Goal: Information Seeking & Learning: Learn about a topic

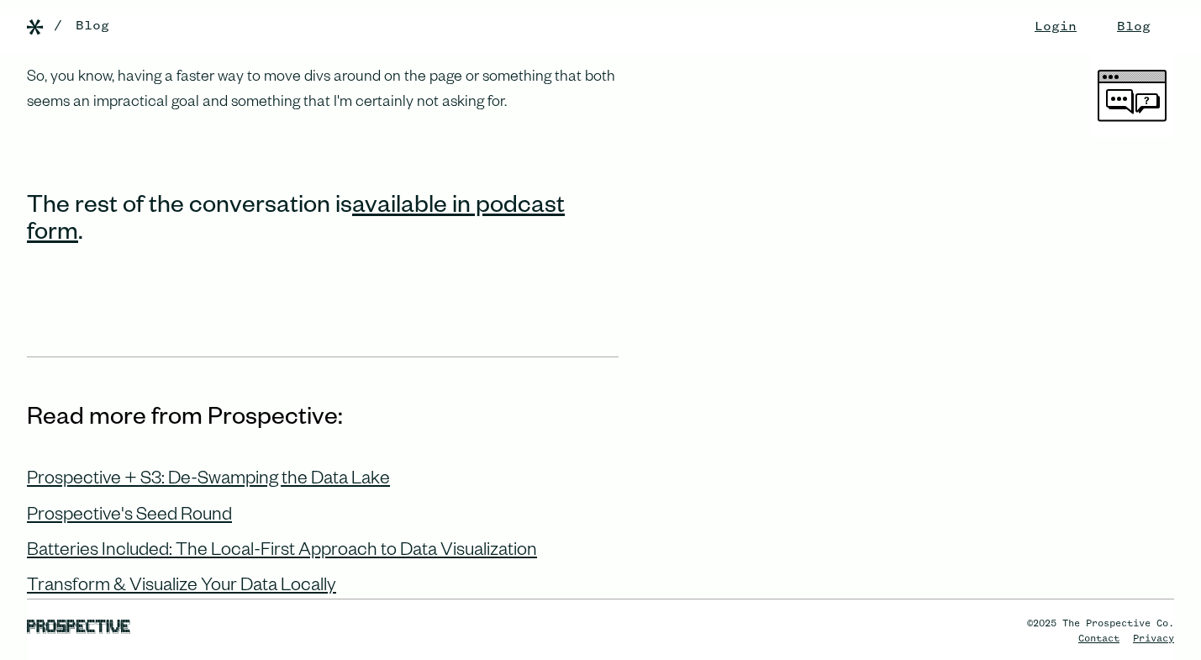
scroll to position [2706, 0]
click at [228, 469] on div "Prospective + S3: De-Swamping the Data Lake" at bounding box center [208, 480] width 363 height 22
click at [194, 505] on div "Prospective's Seed Round" at bounding box center [129, 516] width 205 height 22
drag, startPoint x: 297, startPoint y: 498, endPoint x: 285, endPoint y: 504, distance: 13.9
click at [297, 540] on div "Batteries Included: The Local-First Approach to Data Visualization" at bounding box center [282, 551] width 510 height 22
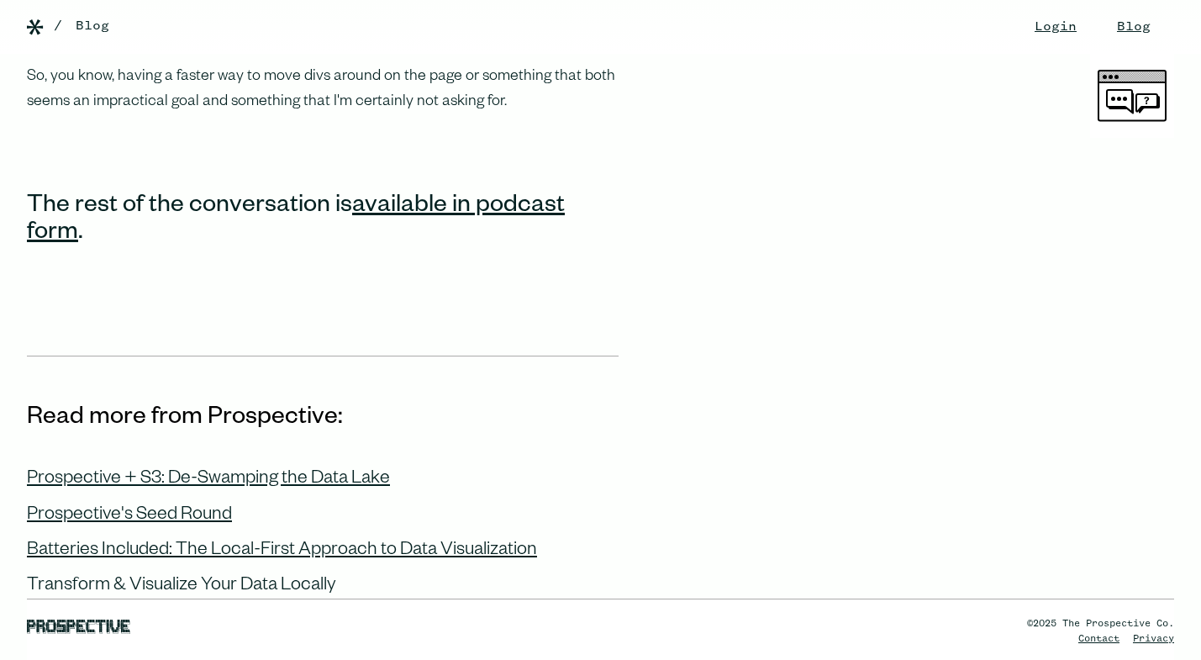
click at [239, 576] on div "Transform & Visualize Your Data Locally" at bounding box center [181, 587] width 309 height 22
click at [236, 569] on div "©2025 The Prospective Co. Contact Privacy" at bounding box center [600, 601] width 1201 height 115
click at [283, 563] on div "©2025 The Prospective Co. Contact Privacy" at bounding box center [600, 601] width 1201 height 115
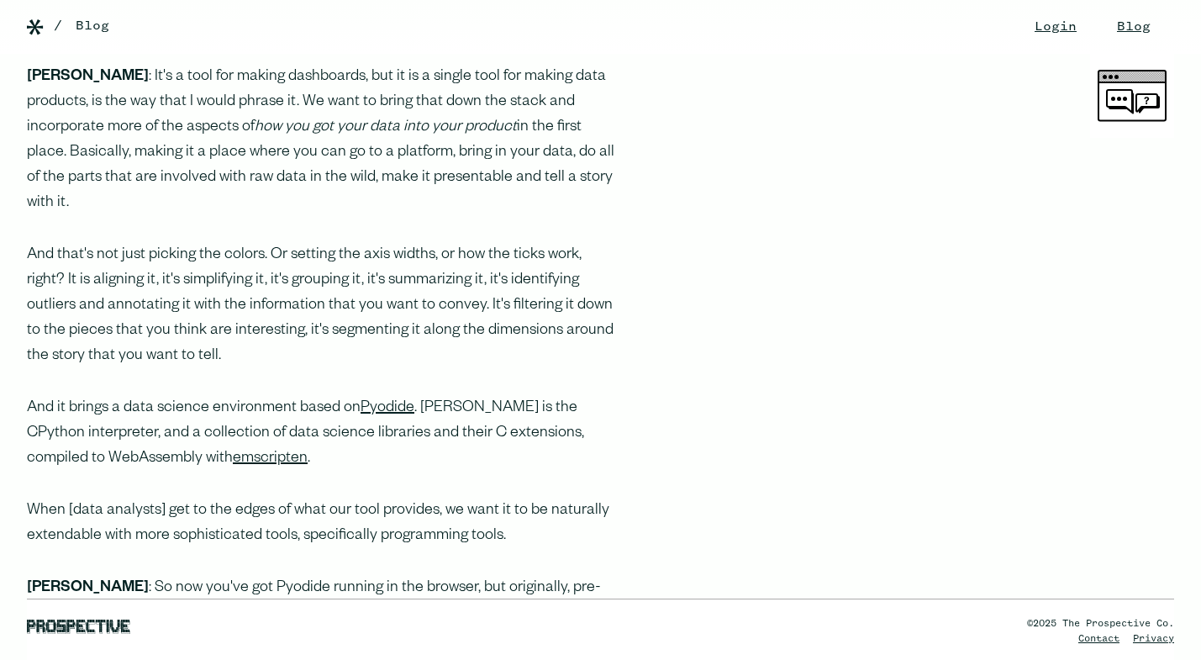
scroll to position [0, 0]
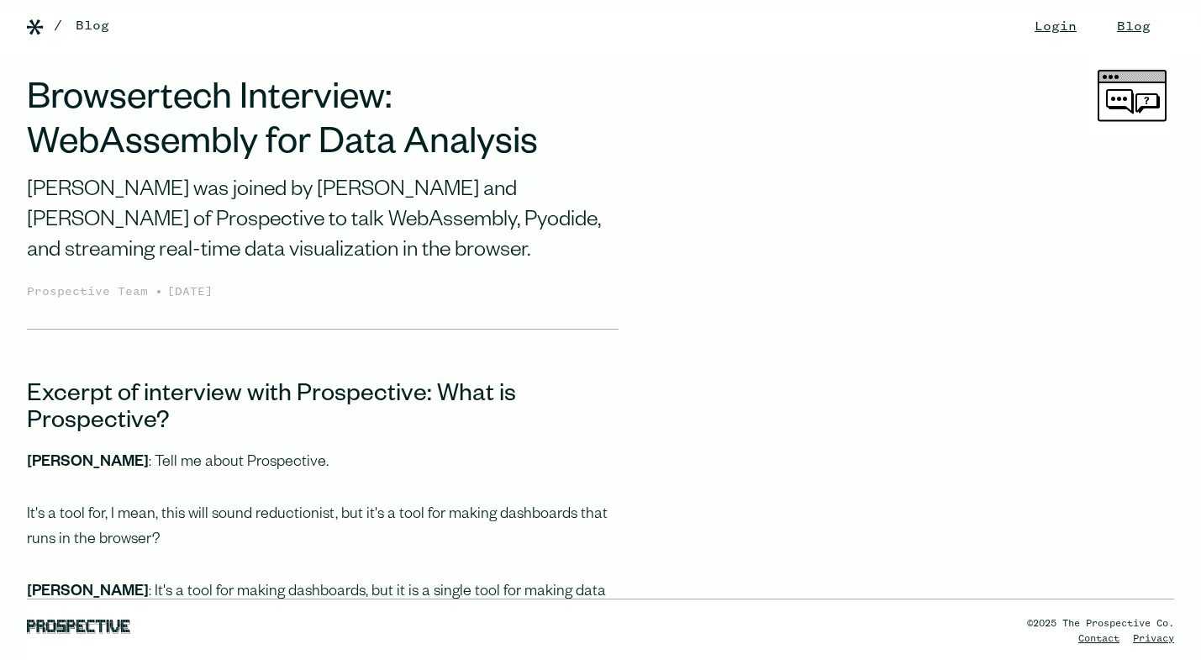
click at [1017, 24] on div "/ Blog" at bounding box center [618, 26] width 1129 height 20
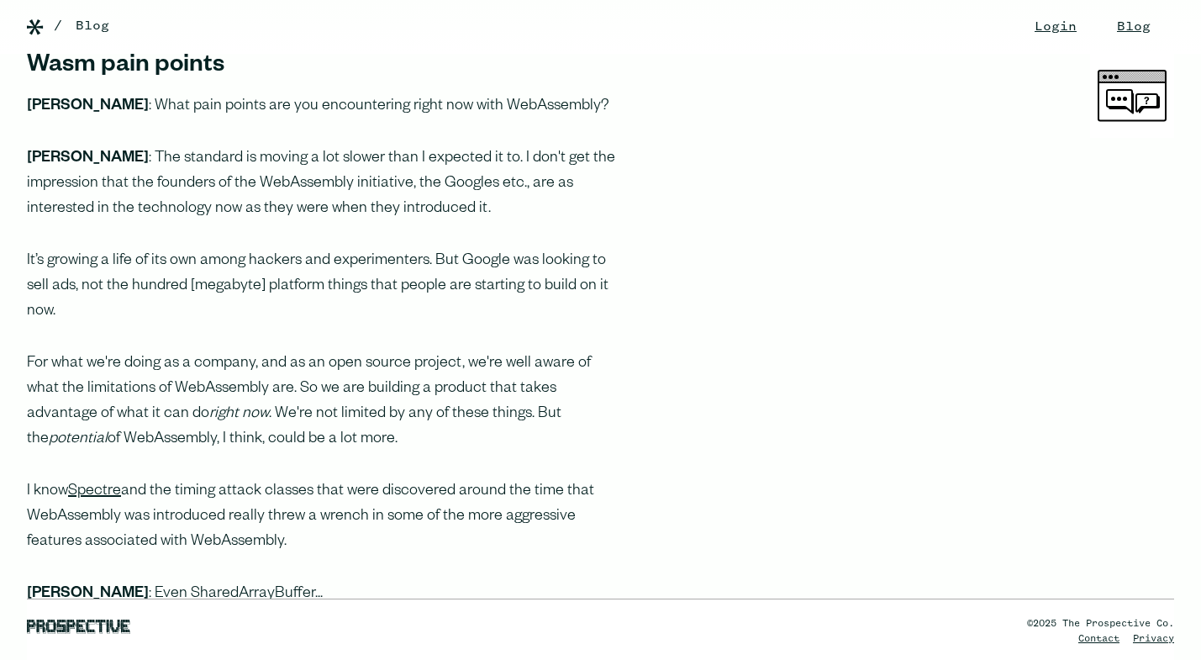
scroll to position [1818, 0]
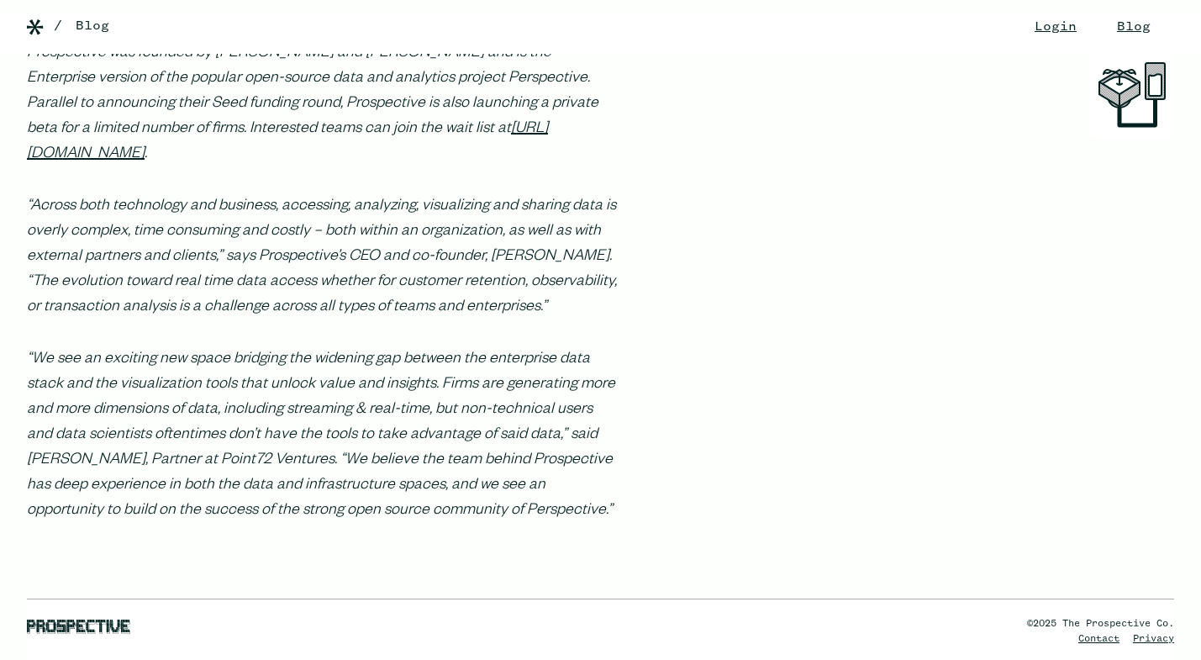
scroll to position [889, 0]
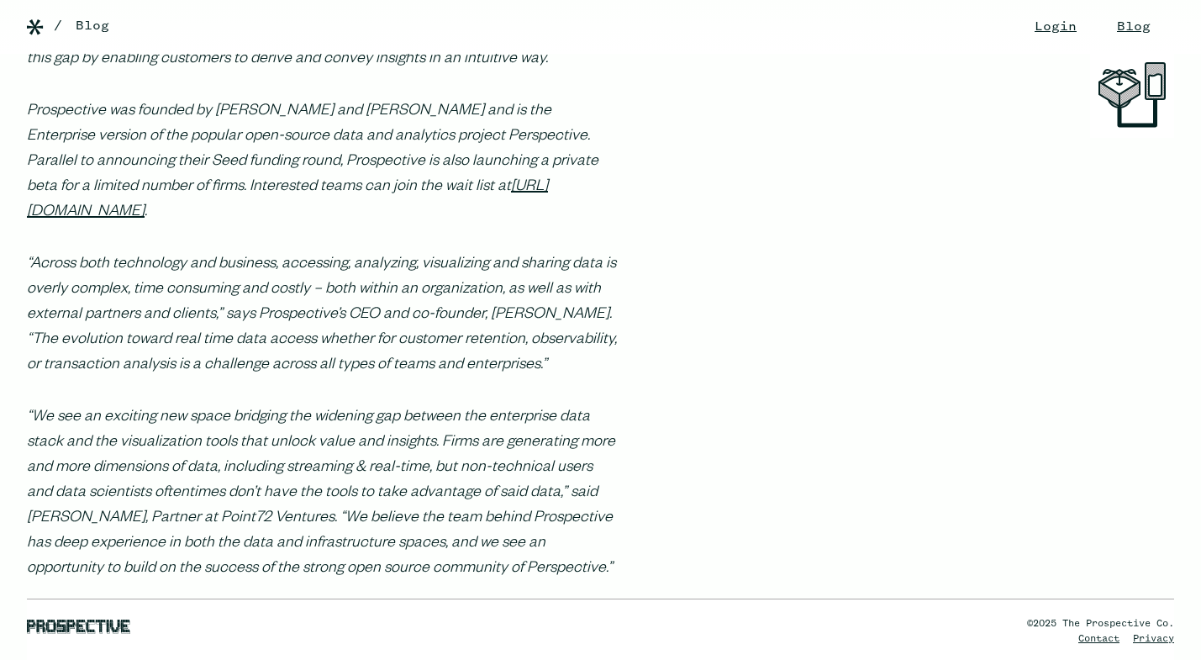
click at [330, 171] on p "Prospective was founded by Andrew Stein and Eric Schmalzbauer and is the Enterp…" at bounding box center [322, 162] width 591 height 126
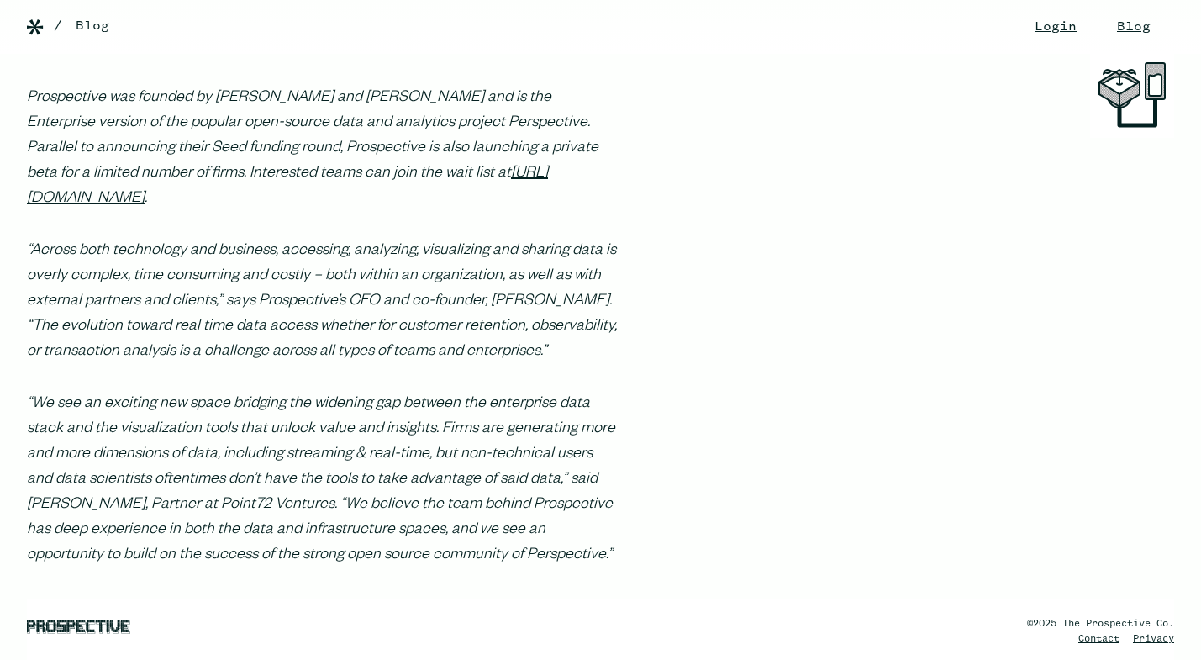
scroll to position [906, 0]
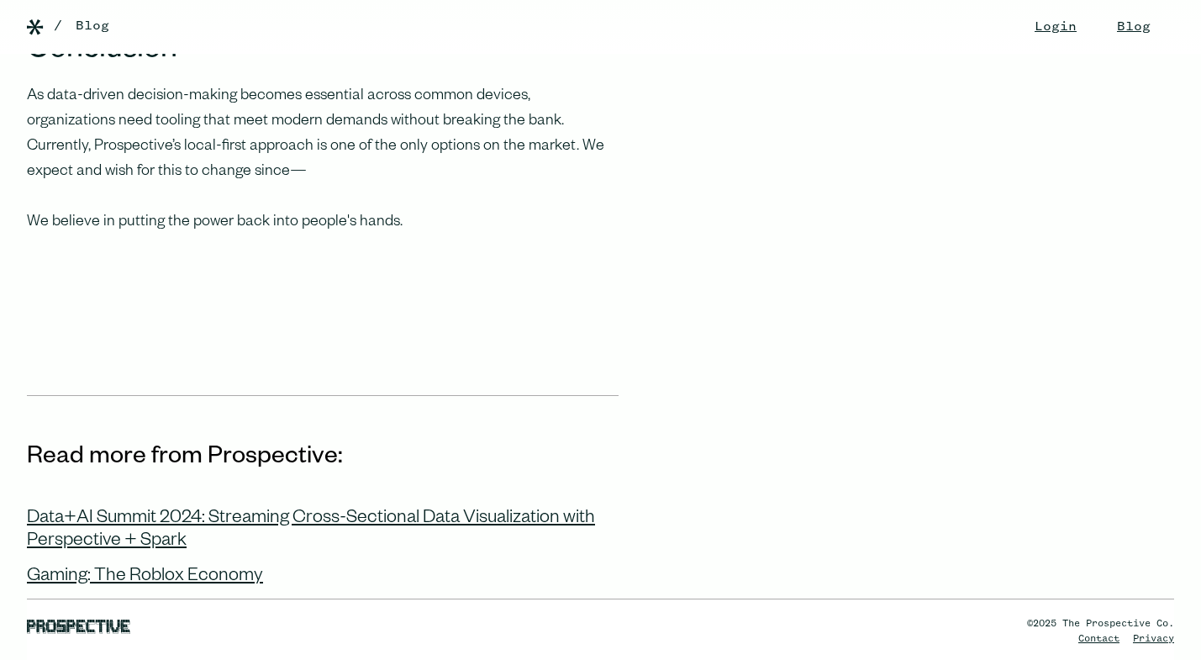
scroll to position [4820, 0]
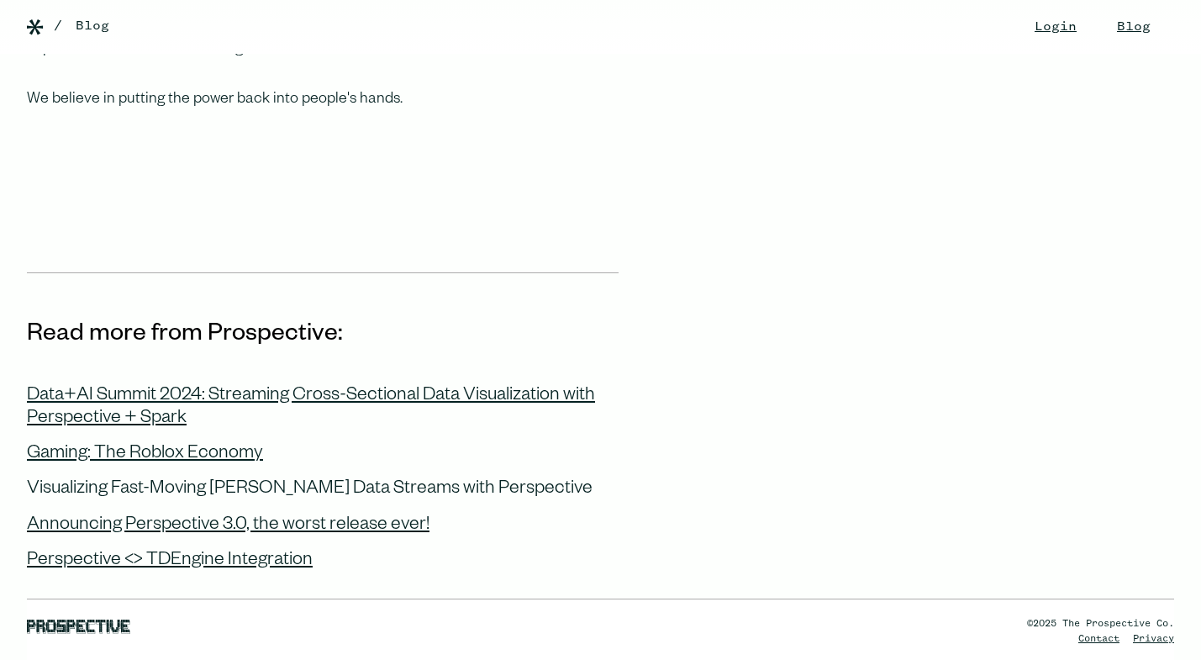
click at [234, 482] on div "Visualizing Fast-Moving Kafka Data Streams with Perspective" at bounding box center [309, 490] width 565 height 22
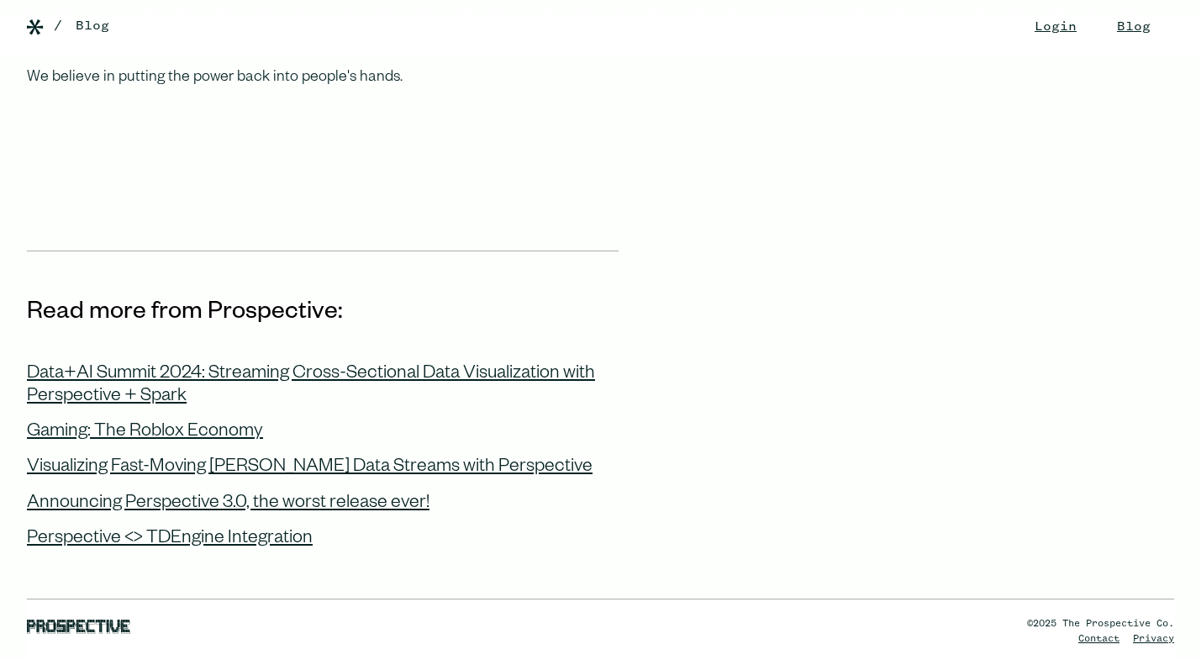
scroll to position [4851, 0]
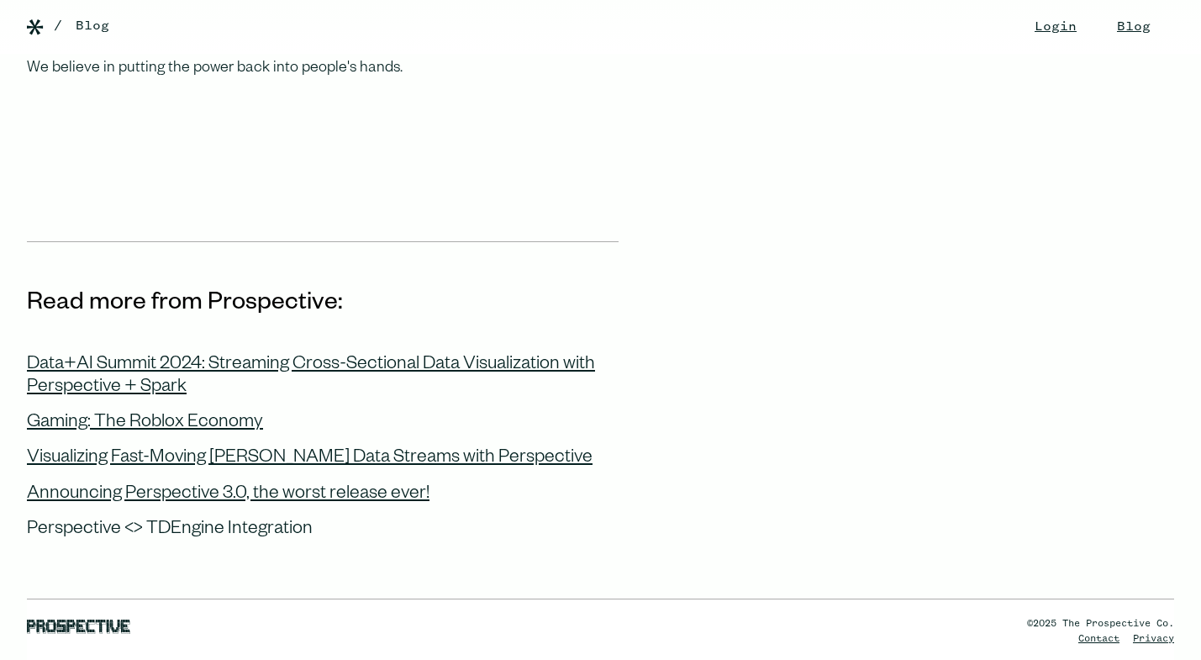
click at [267, 525] on div "Perspective <> TDEngine Integration" at bounding box center [170, 530] width 286 height 22
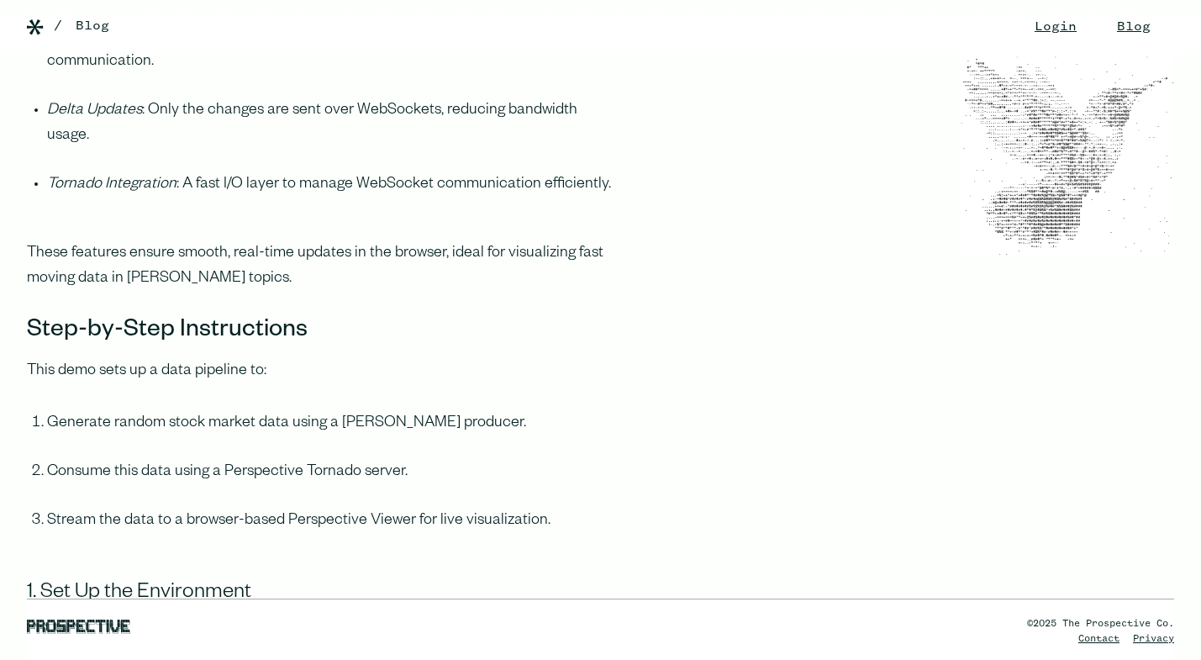
scroll to position [1547, 0]
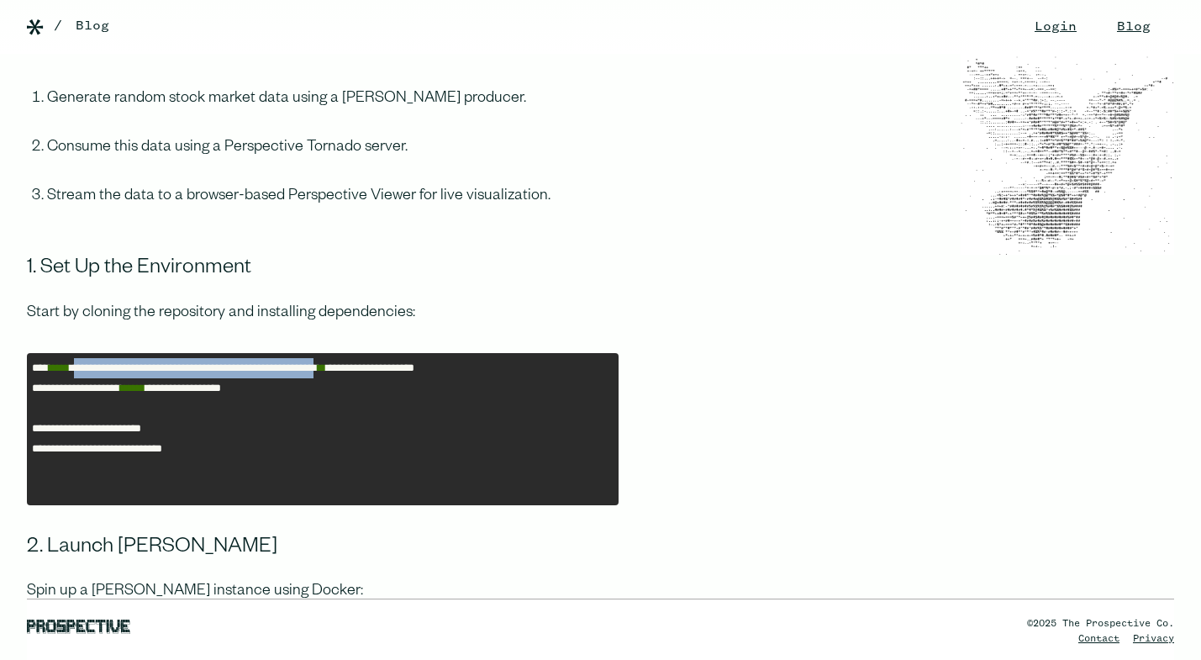
drag, startPoint x: 99, startPoint y: 274, endPoint x: 480, endPoint y: 276, distance: 380.6
click at [480, 353] on pre "**********" at bounding box center [322, 429] width 591 height 152
copy pre "**********"
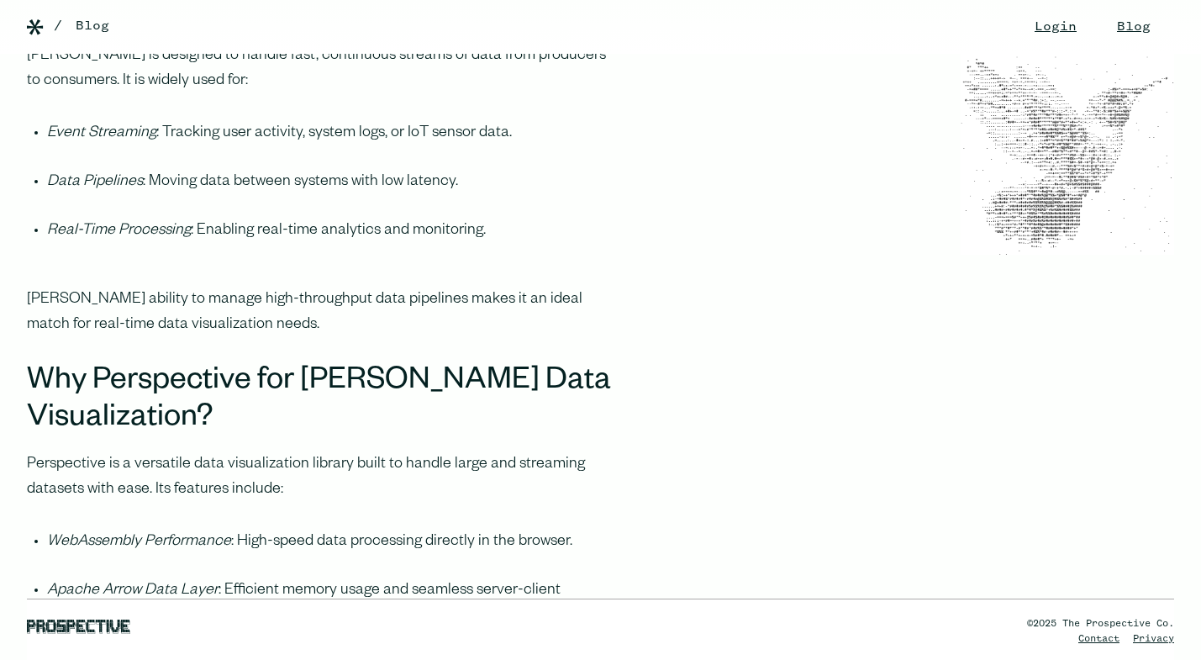
scroll to position [844, 0]
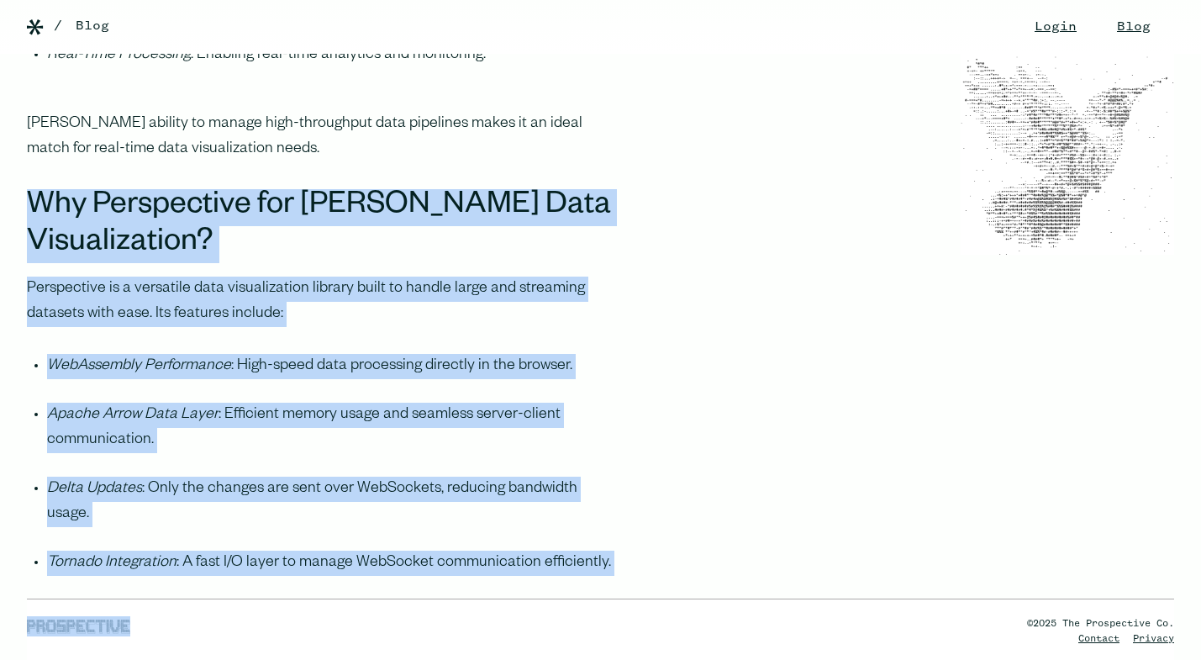
drag, startPoint x: 38, startPoint y: 134, endPoint x: 355, endPoint y: 550, distance: 523.4
copy main "**********"
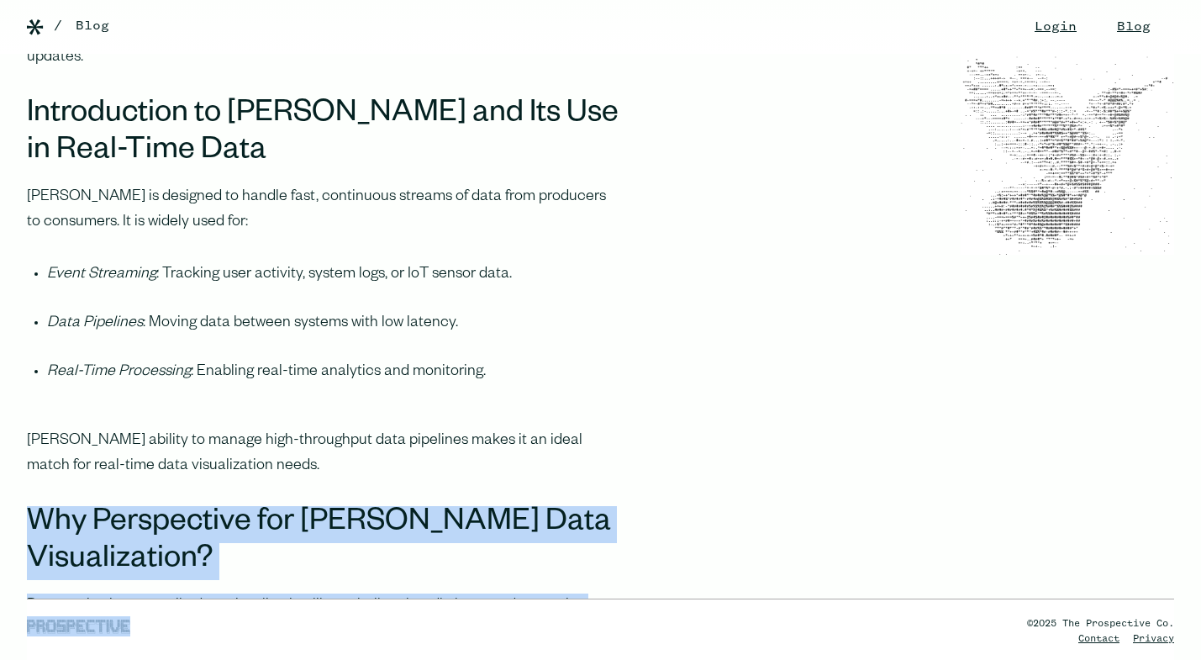
scroll to position [507, 0]
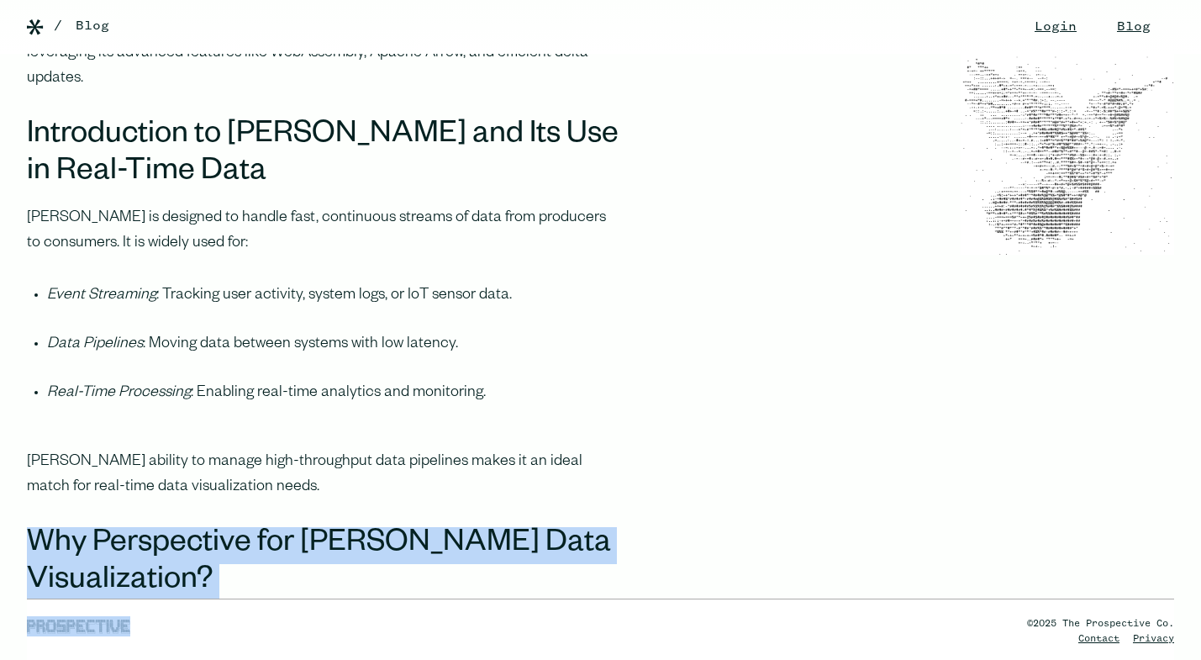
copy main "**********"
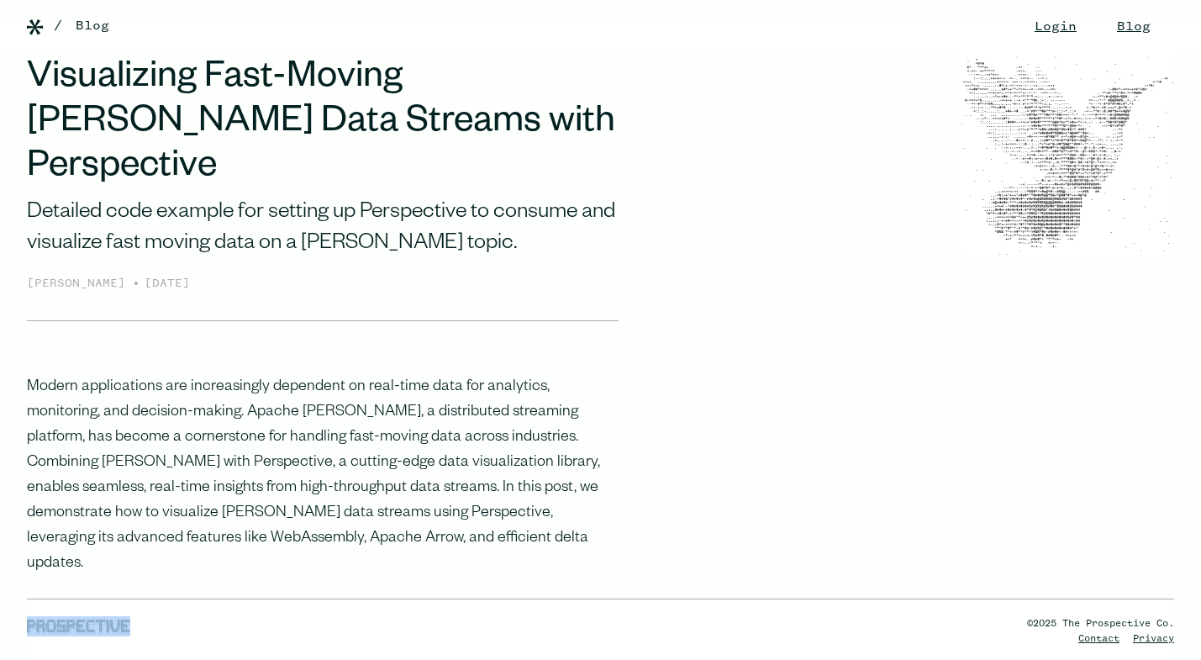
scroll to position [0, 0]
